Goal: Task Accomplishment & Management: Complete application form

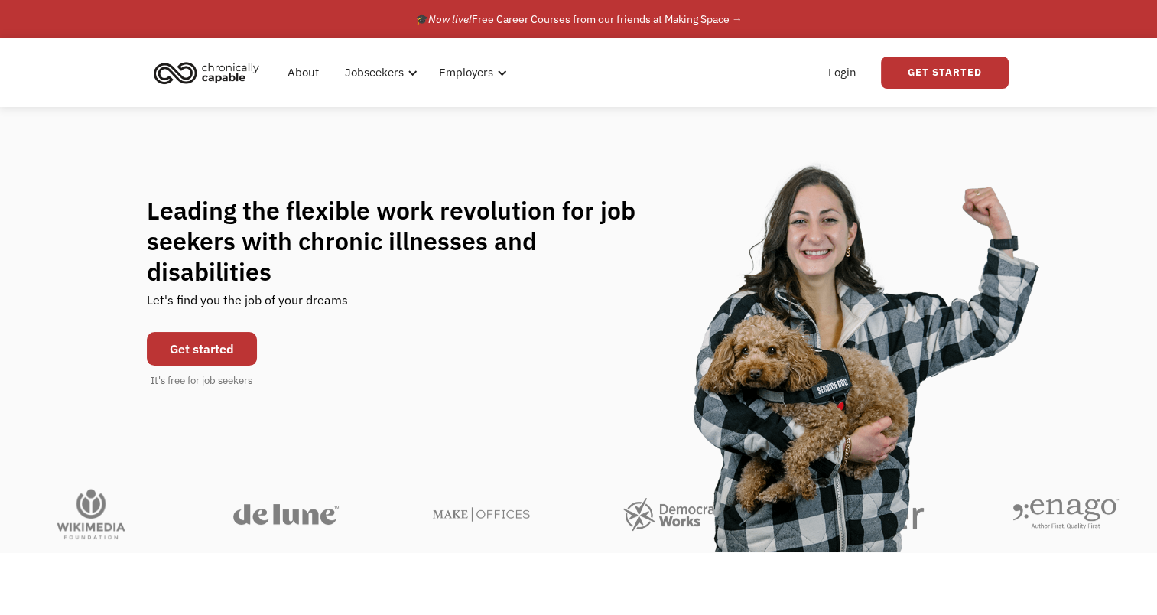
click at [218, 333] on link "Get started" at bounding box center [202, 349] width 110 height 34
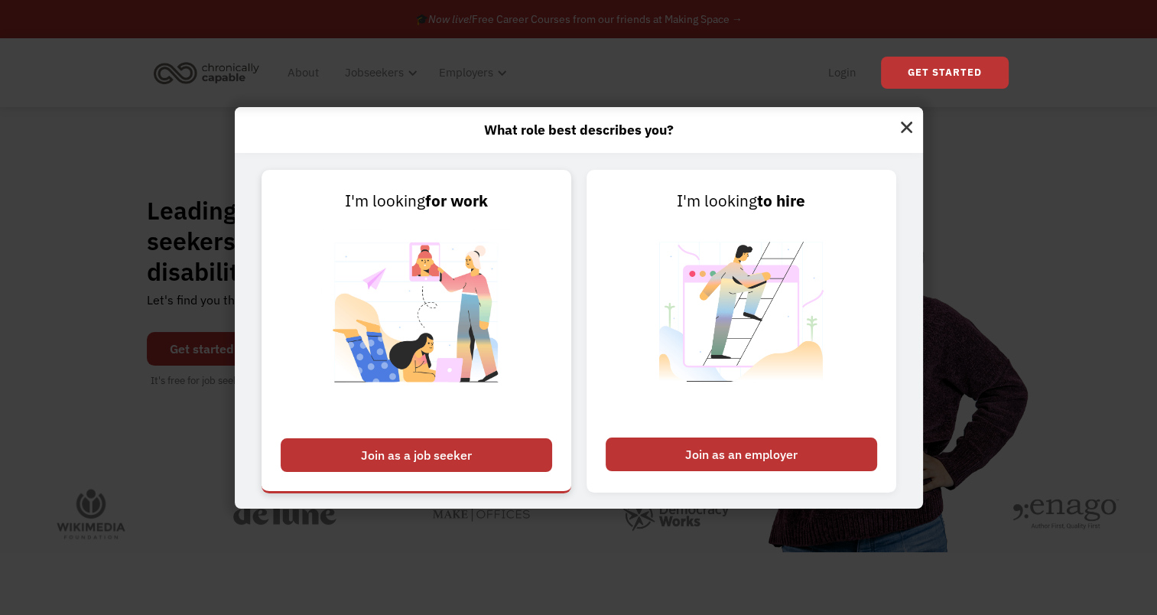
click at [365, 449] on div "Join as a job seeker" at bounding box center [416, 455] width 271 height 34
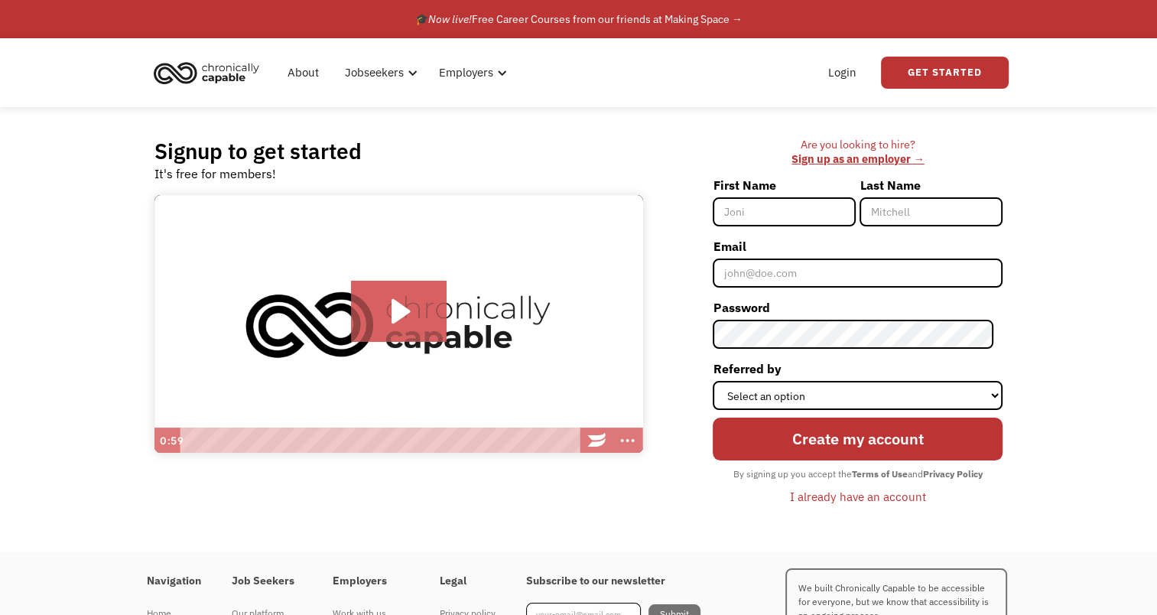
click at [871, 289] on form "First Name Last Name Email Password Referred by Select an option Instagram Face…" at bounding box center [857, 341] width 290 height 337
click at [781, 214] on input "First Name" at bounding box center [783, 211] width 143 height 29
type input "[PERSON_NAME]"
type input "Adebiyi"
type input "[EMAIL_ADDRESS][DOMAIN_NAME]"
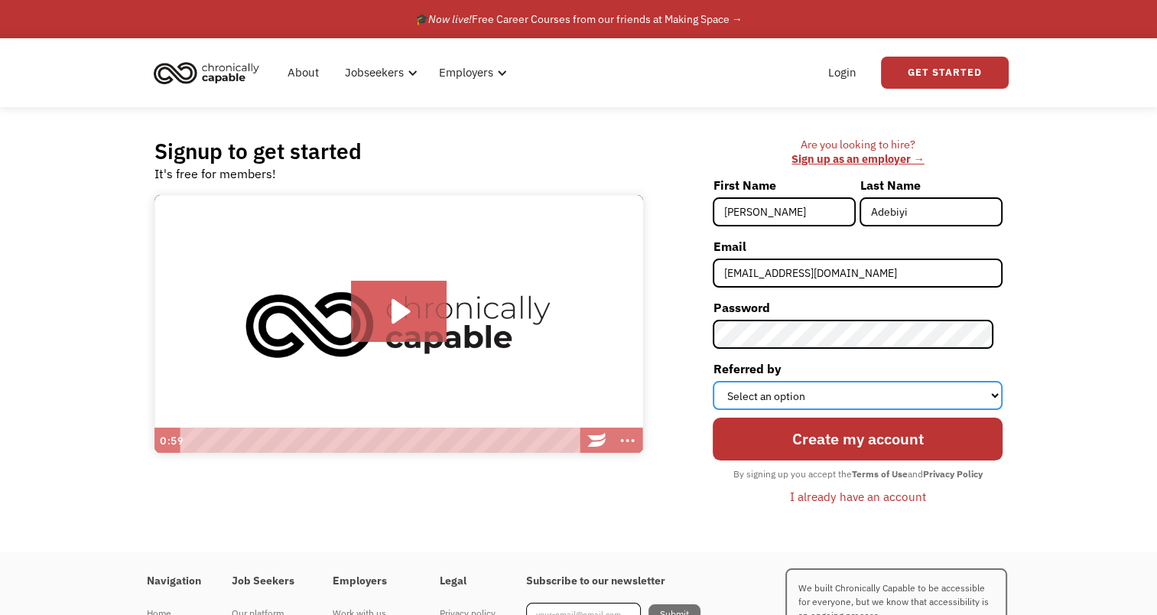
click at [995, 398] on select "Select an option Instagram Facebook Twitter Search Engine News Article Word of …" at bounding box center [857, 395] width 290 height 29
select select "Other"
click at [722, 381] on select "Select an option Instagram Facebook Twitter Search Engine News Article Word of …" at bounding box center [857, 395] width 290 height 29
